Goal: Task Accomplishment & Management: Use online tool/utility

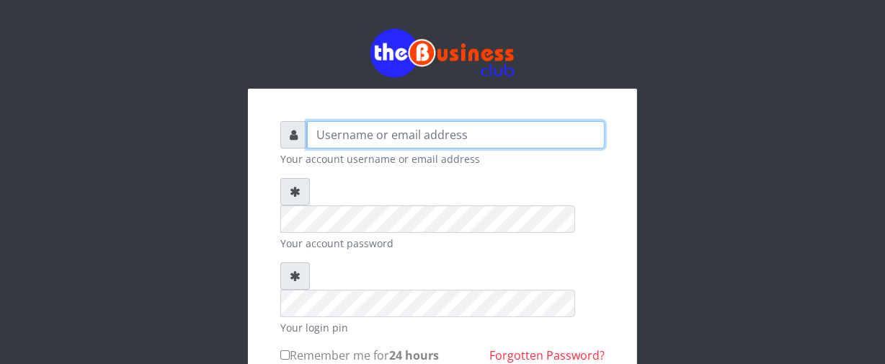
type input "Nacybaby"
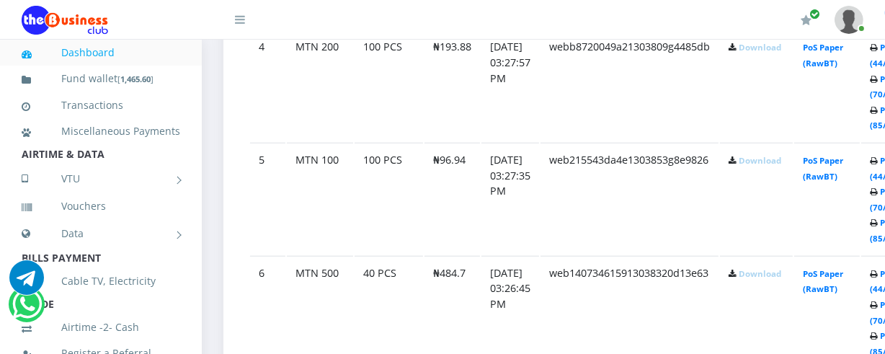
scroll to position [1261, 0]
